Goal: Task Accomplishment & Management: Use online tool/utility

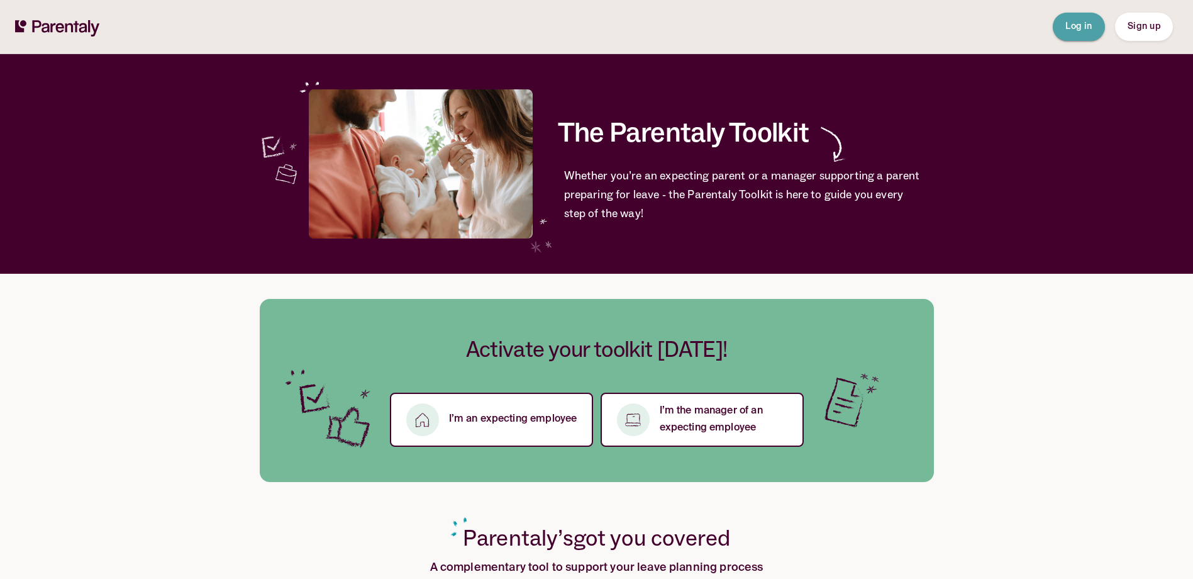
click at [1082, 23] on span "Log in" at bounding box center [1078, 26] width 27 height 9
